Goal: Task Accomplishment & Management: Use online tool/utility

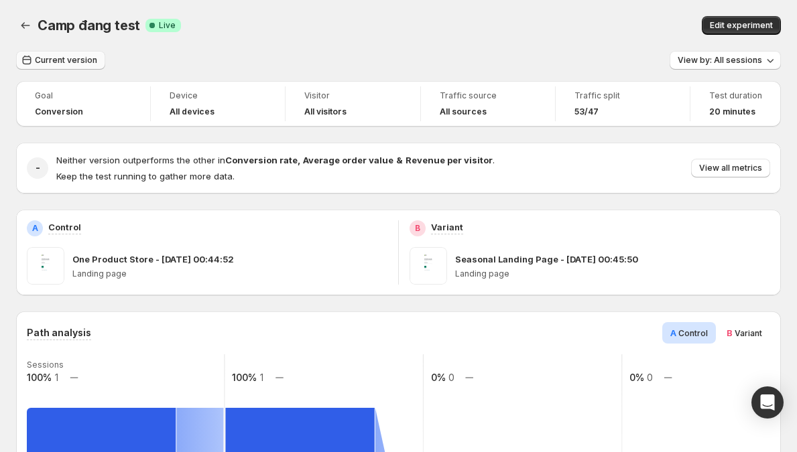
click at [84, 64] on span "Current version" at bounding box center [66, 60] width 62 height 11
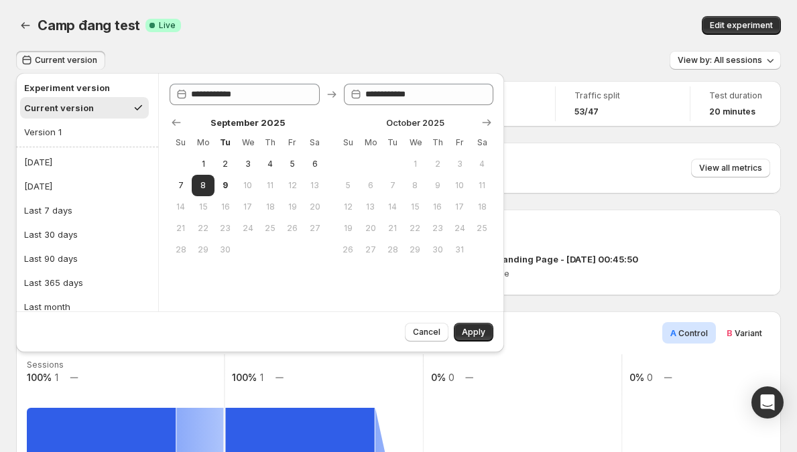
click at [91, 16] on div "Camp đang test Success Complete Live" at bounding box center [236, 25] width 396 height 19
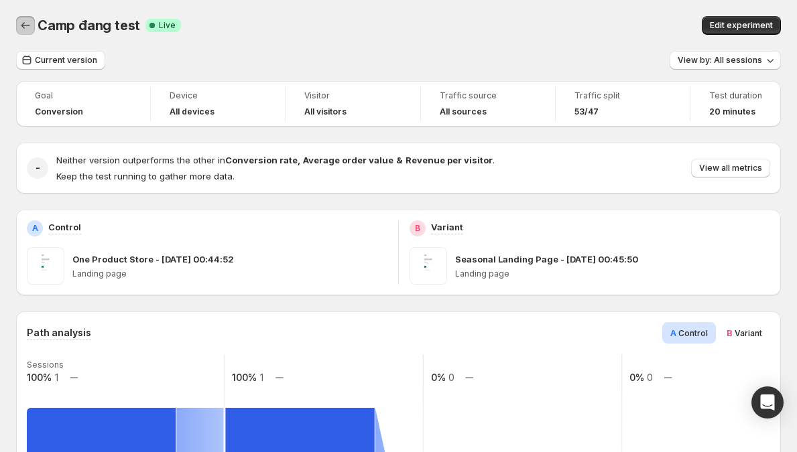
click at [24, 25] on icon "Back" at bounding box center [25, 25] width 9 height 7
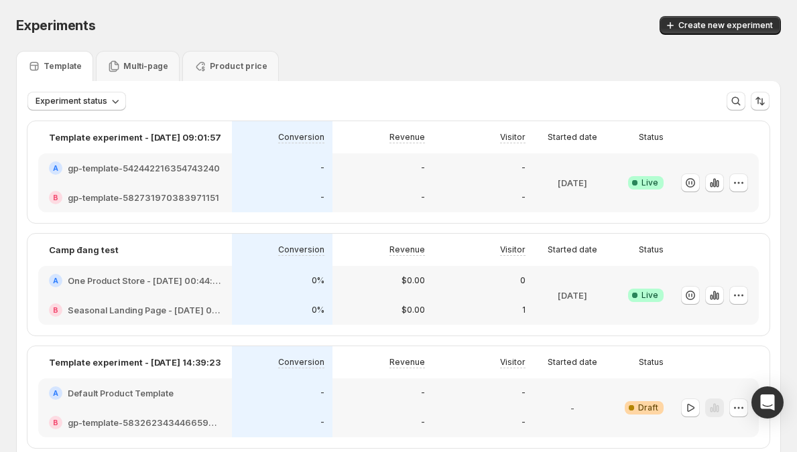
scroll to position [28, 0]
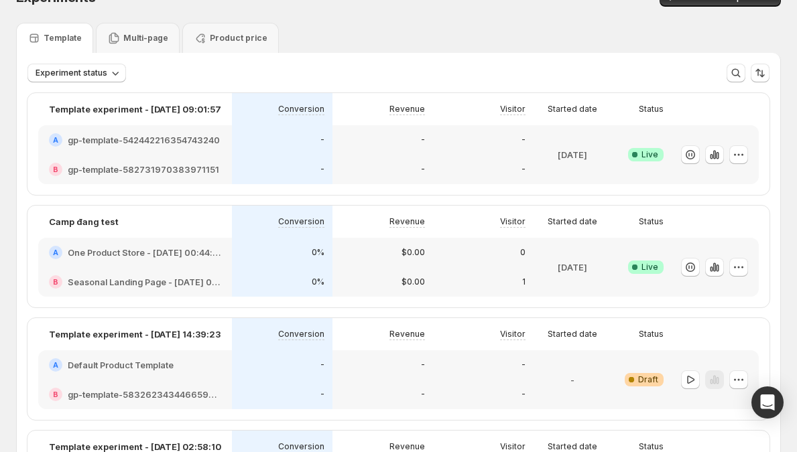
click at [361, 152] on div "-" at bounding box center [382, 139] width 101 height 29
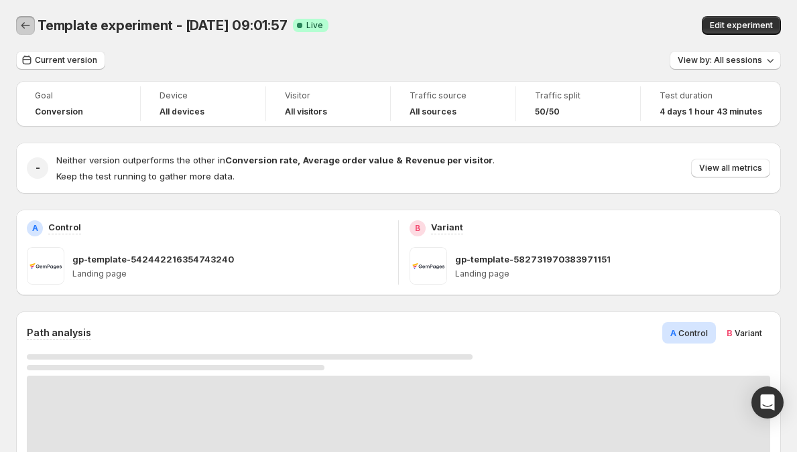
click at [22, 19] on icon "Back" at bounding box center [25, 25] width 13 height 13
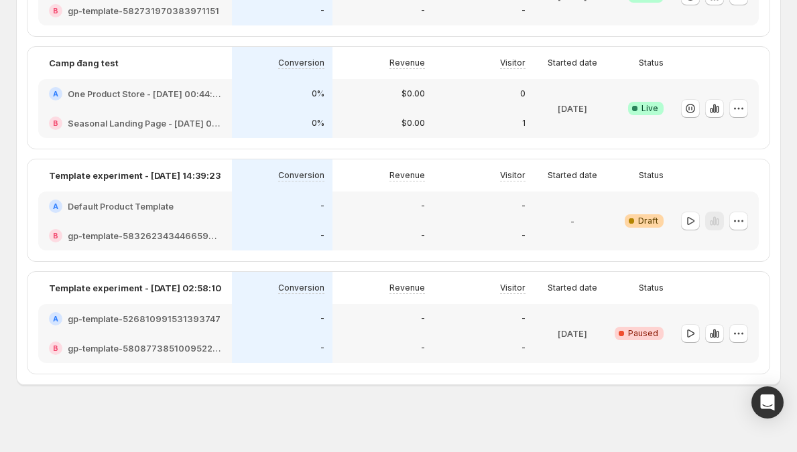
scroll to position [192, 0]
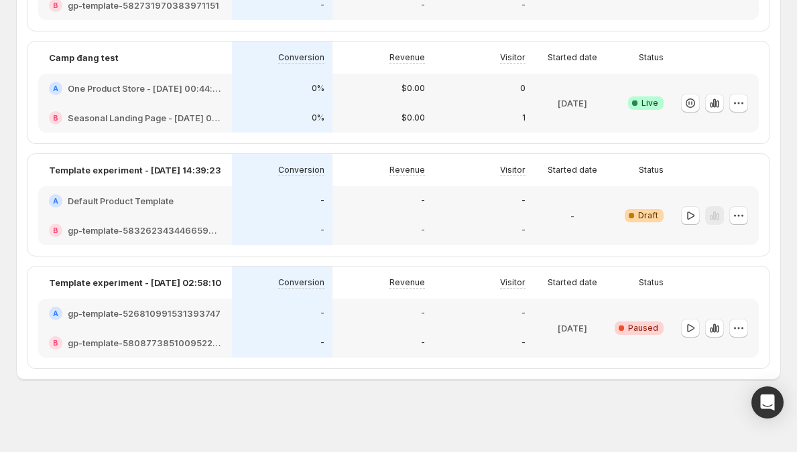
click at [332, 299] on div "-" at bounding box center [282, 313] width 101 height 29
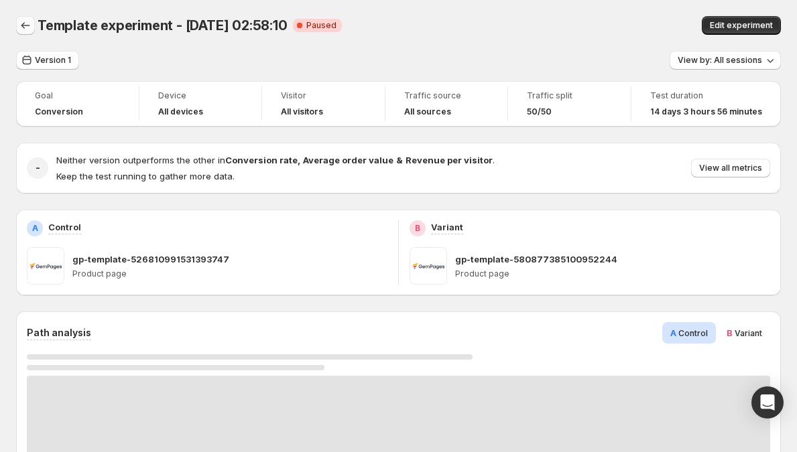
click at [33, 29] on button "Back" at bounding box center [25, 25] width 19 height 19
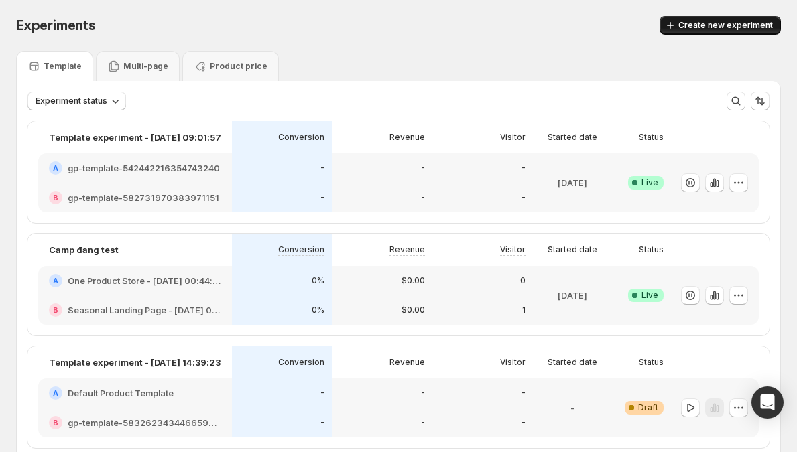
click at [718, 29] on span "Create new experiment" at bounding box center [725, 25] width 94 height 11
